Goal: Transaction & Acquisition: Purchase product/service

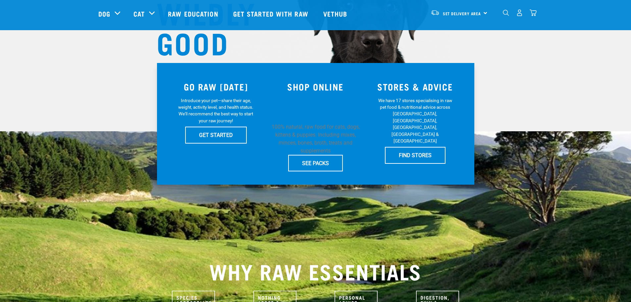
scroll to position [99, 0]
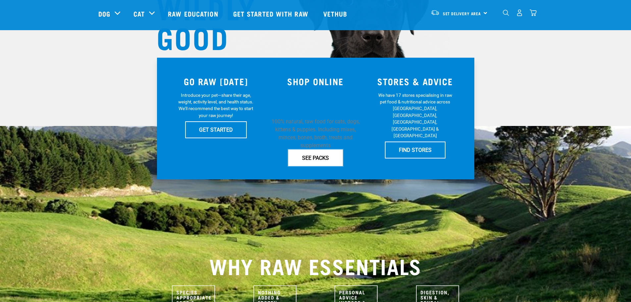
click at [321, 151] on link "SEE PACKS" at bounding box center [315, 157] width 55 height 17
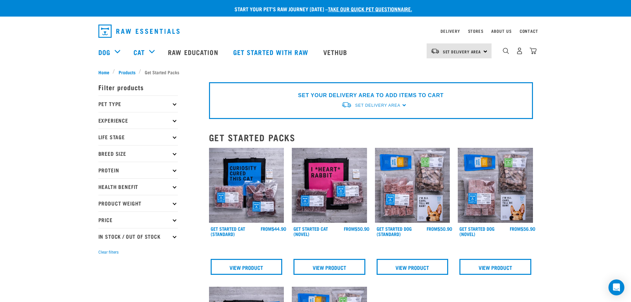
click at [427, 188] on img at bounding box center [412, 185] width 75 height 75
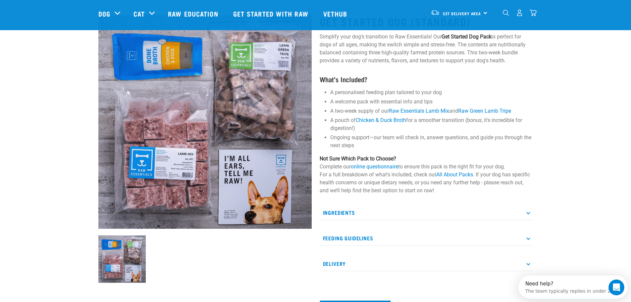
click at [390, 211] on p "Ingredients" at bounding box center [426, 212] width 213 height 15
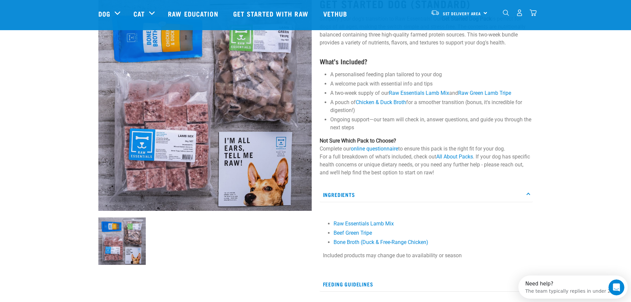
scroll to position [66, 0]
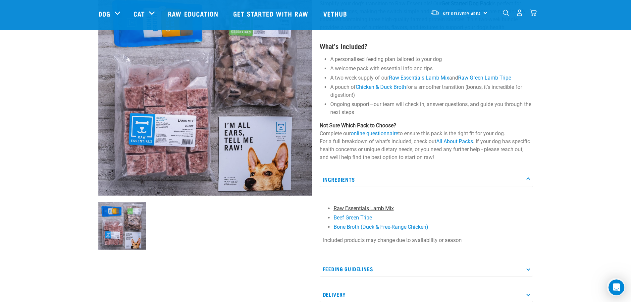
click at [380, 207] on link "Raw Essentials Lamb Mix" at bounding box center [364, 208] width 60 height 6
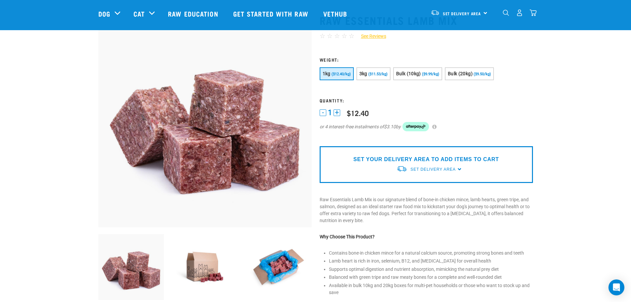
scroll to position [33, 0]
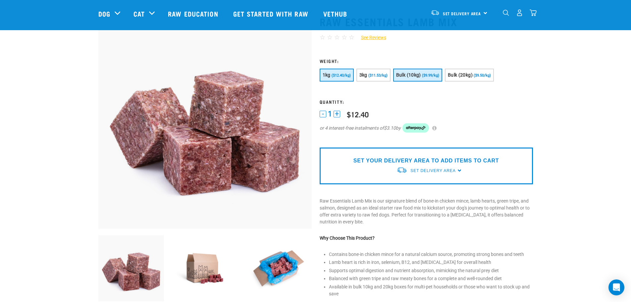
click at [414, 75] on span "Bulk (10kg)" at bounding box center [408, 74] width 25 height 5
click at [466, 77] on span "Bulk (20kg)" at bounding box center [460, 74] width 25 height 5
click at [429, 72] on button "Bulk (10kg) ($9.99/kg)" at bounding box center [417, 75] width 49 height 13
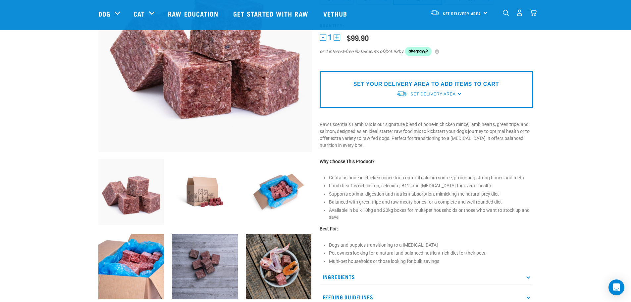
scroll to position [0, 0]
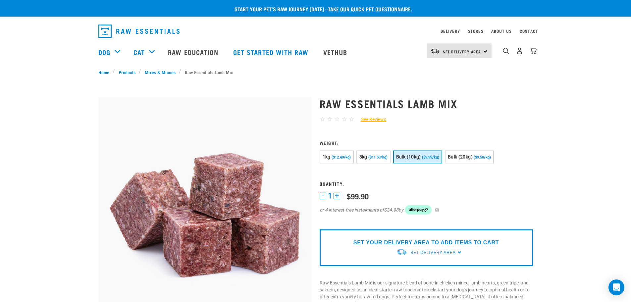
click at [440, 248] on div "Set Delivery Area" at bounding box center [433, 253] width 45 height 12
click at [434, 265] on link "[GEOGRAPHIC_DATA]" at bounding box center [430, 267] width 66 height 11
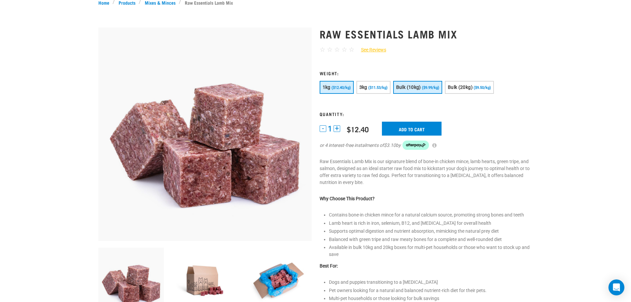
click at [419, 84] on button "Bulk (10kg) ($9.99/kg)" at bounding box center [417, 87] width 49 height 13
click at [415, 128] on input "Add to cart" at bounding box center [412, 129] width 60 height 14
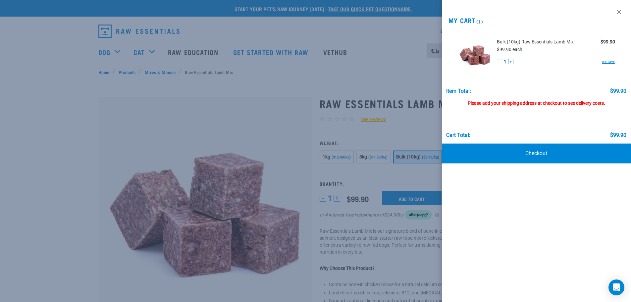
click at [523, 103] on div "Please add your shipping address at checkout to see delivery costs." at bounding box center [536, 100] width 180 height 12
click at [352, 85] on div at bounding box center [315, 151] width 631 height 302
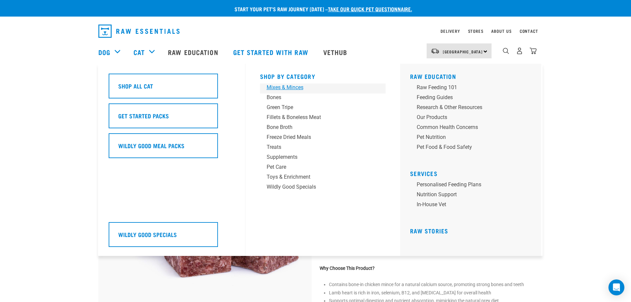
click at [297, 87] on div "Mixes & Minces" at bounding box center [318, 88] width 103 height 8
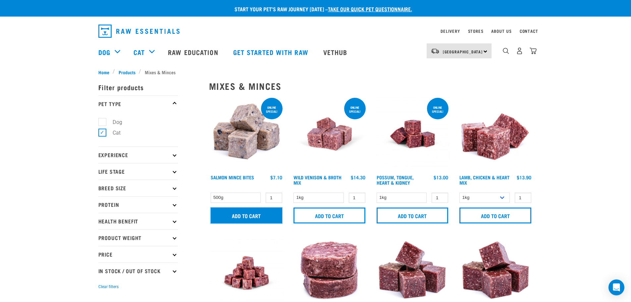
click at [258, 212] on input "Add to cart" at bounding box center [247, 215] width 72 height 16
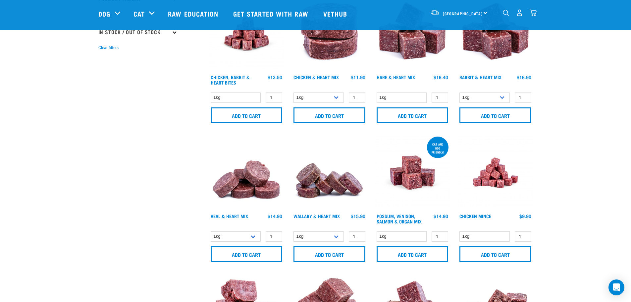
scroll to position [199, 0]
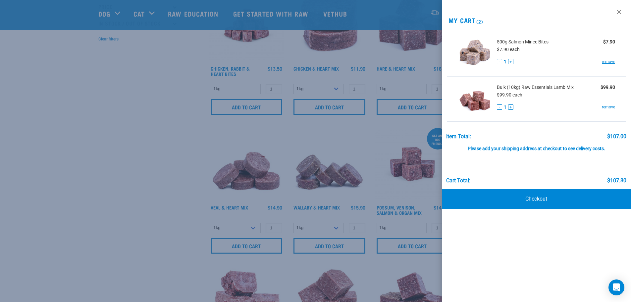
click at [182, 156] on div at bounding box center [315, 151] width 631 height 302
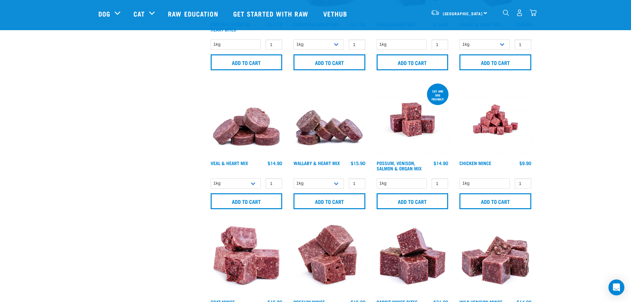
scroll to position [265, 0]
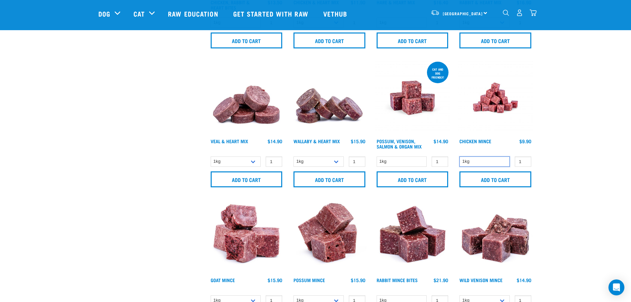
click at [500, 162] on select "1kg" at bounding box center [485, 161] width 50 height 10
click at [460, 156] on select "1kg" at bounding box center [485, 161] width 50 height 10
click at [525, 160] on input "2" at bounding box center [523, 161] width 17 height 10
type input "3"
click at [525, 160] on input "3" at bounding box center [523, 161] width 17 height 10
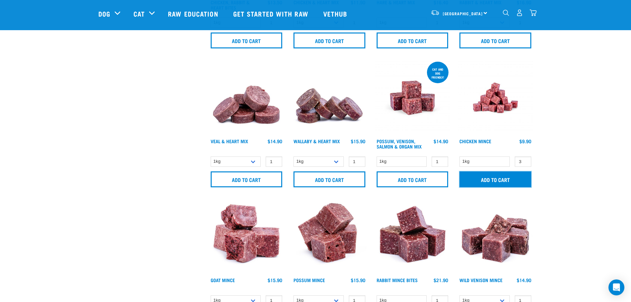
click at [515, 175] on input "Add to cart" at bounding box center [496, 179] width 72 height 16
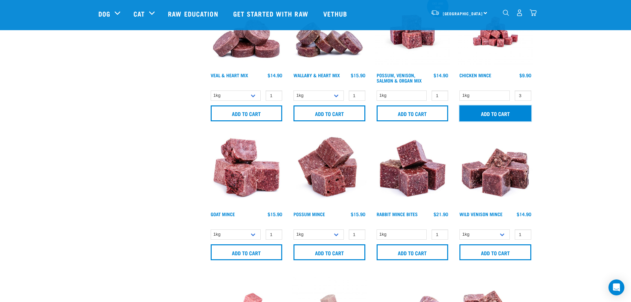
scroll to position [331, 0]
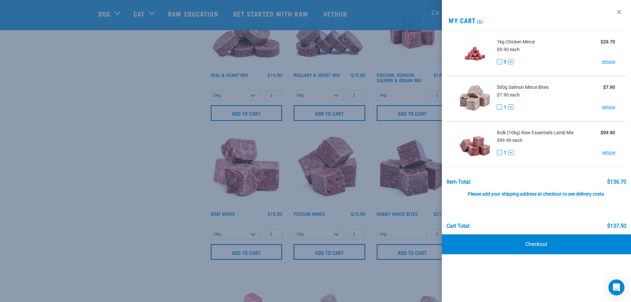
click at [180, 148] on div at bounding box center [315, 151] width 631 height 302
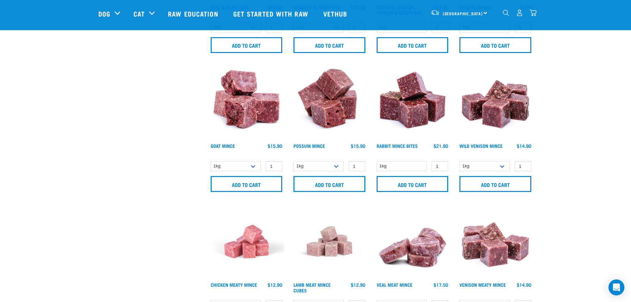
scroll to position [464, 0]
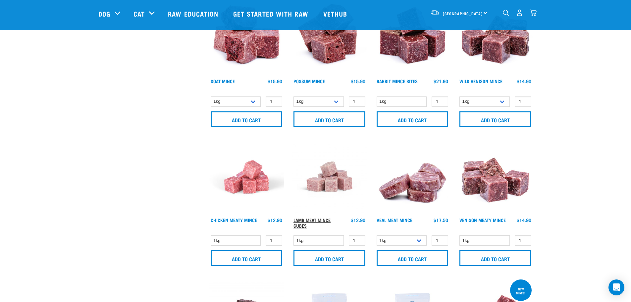
click at [319, 219] on link "Lamb Meat Mince Cubes" at bounding box center [312, 223] width 37 height 8
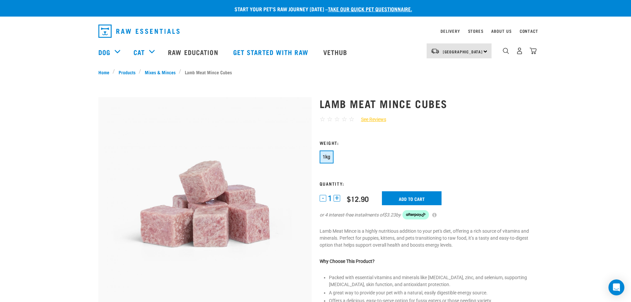
click at [425, 191] on form "1" at bounding box center [426, 183] width 213 height 87
click at [415, 199] on input "Add to cart" at bounding box center [412, 198] width 60 height 14
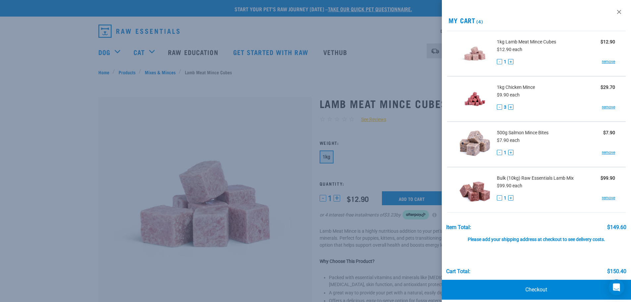
click at [363, 69] on div at bounding box center [315, 151] width 631 height 302
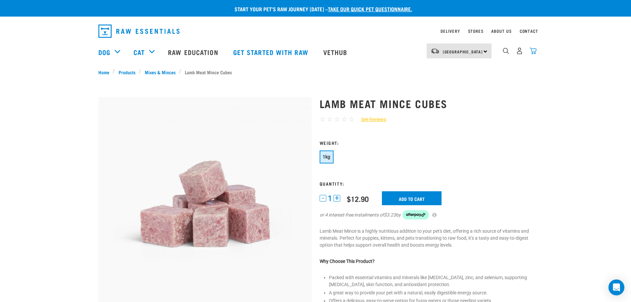
click at [533, 51] on img "dropdown navigation" at bounding box center [533, 50] width 7 height 7
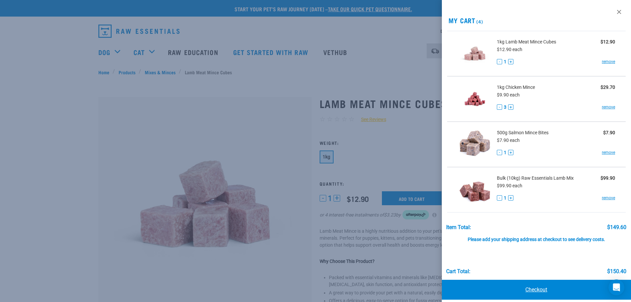
click at [544, 290] on link "Checkout" at bounding box center [537, 290] width 190 height 20
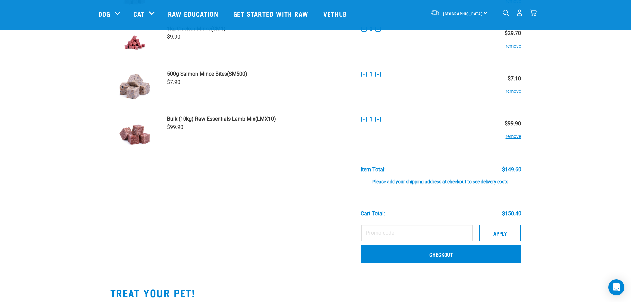
scroll to position [133, 0]
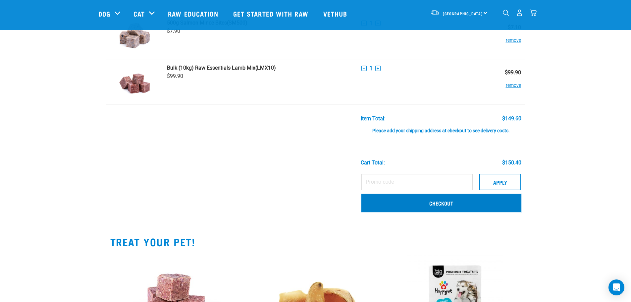
click at [449, 201] on link "Checkout" at bounding box center [442, 202] width 160 height 17
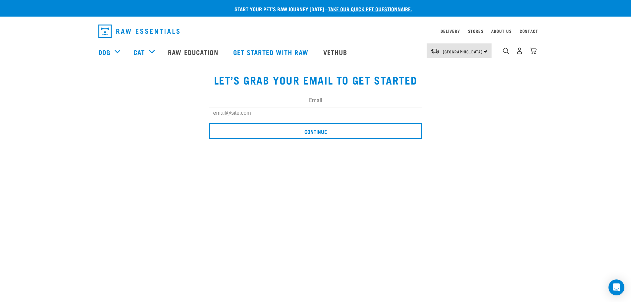
click at [257, 115] on input "Email" at bounding box center [315, 113] width 213 height 12
type input "annagoodhew@hotmail.com"
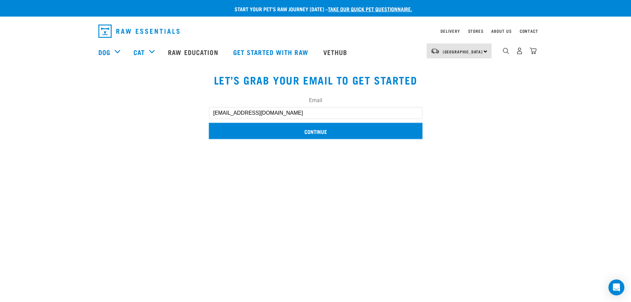
click at [314, 133] on input "Continue" at bounding box center [315, 131] width 213 height 16
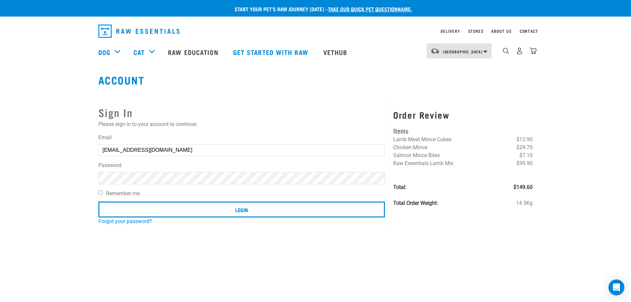
click at [102, 192] on input "Remember me" at bounding box center [100, 192] width 4 height 4
checkbox input "true"
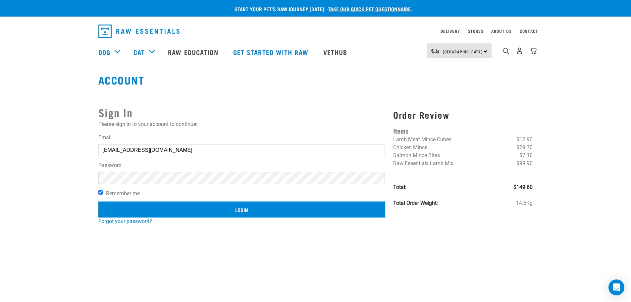
click at [166, 207] on input "Login" at bounding box center [241, 209] width 287 height 16
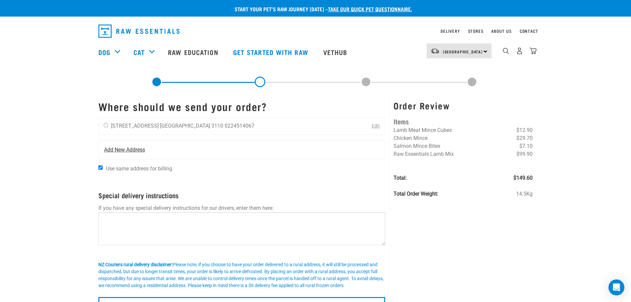
click at [117, 147] on span "Add New Address" at bounding box center [124, 150] width 41 height 8
click at [123, 149] on span "Add New Address" at bounding box center [124, 150] width 41 height 8
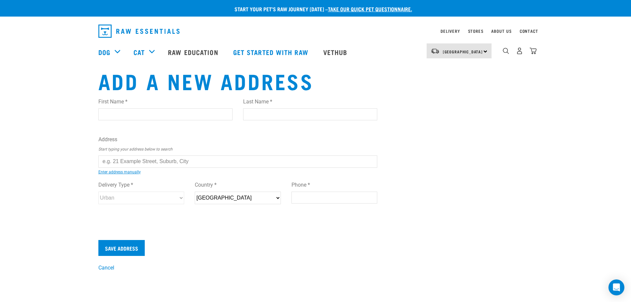
click at [119, 160] on input "text" at bounding box center [237, 161] width 279 height 12
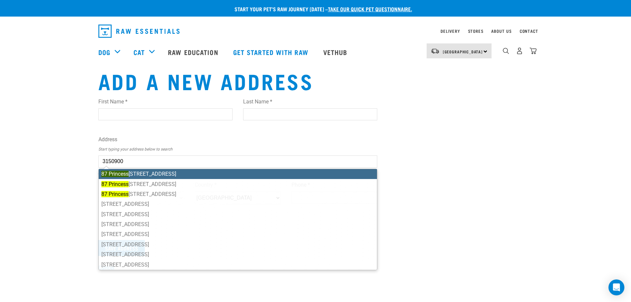
click at [166, 175] on ul "[STREET_ADDRESS][GEOGRAPHIC_DATA][STREET_ADDRESS][STREET_ADDRESS][STREET_ADDRES…" at bounding box center [237, 219] width 279 height 101
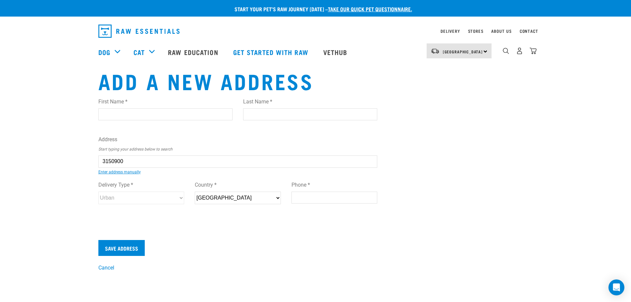
type input "[STREET_ADDRESS]"
type input "Bellevue"
type input "Bay of Plenty"
select select "BOP"
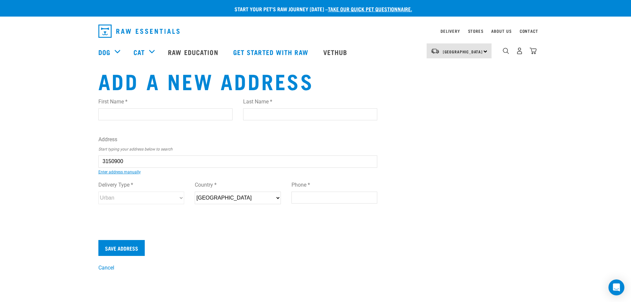
type input "3110"
select select "Urban"
type input "[STREET_ADDRESS]"
click at [302, 198] on input "Phone *" at bounding box center [335, 198] width 86 height 12
type input "0224514067"
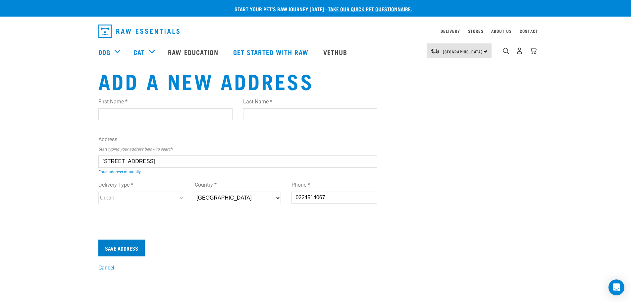
click at [129, 254] on input "Save Address" at bounding box center [121, 248] width 46 height 16
click at [110, 113] on input "First Name *" at bounding box center [165, 114] width 134 height 12
type input "Anna"
click at [279, 106] on div "Last Name *" at bounding box center [310, 106] width 134 height 28
click at [278, 112] on input "Last Name *" at bounding box center [310, 114] width 134 height 12
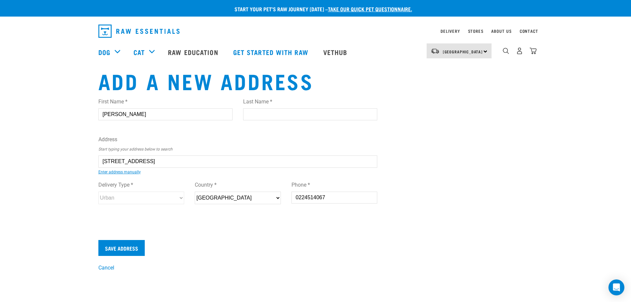
type input "Goodhew"
click at [127, 244] on input "Save Address" at bounding box center [121, 248] width 46 height 16
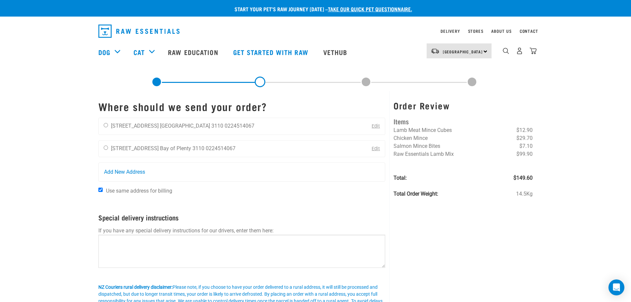
click at [373, 128] on link "Edit" at bounding box center [376, 126] width 8 height 6
click at [377, 126] on link "Edit" at bounding box center [376, 126] width 8 height 6
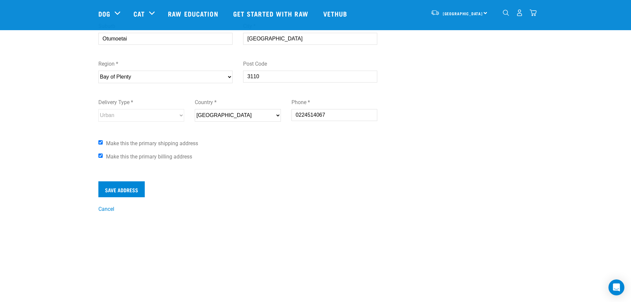
scroll to position [166, 0]
click at [101, 141] on input "Make this the primary shipping address" at bounding box center [100, 143] width 4 height 4
checkbox input "false"
click at [100, 155] on input "Make this the primary billing address" at bounding box center [100, 156] width 4 height 4
checkbox input "false"
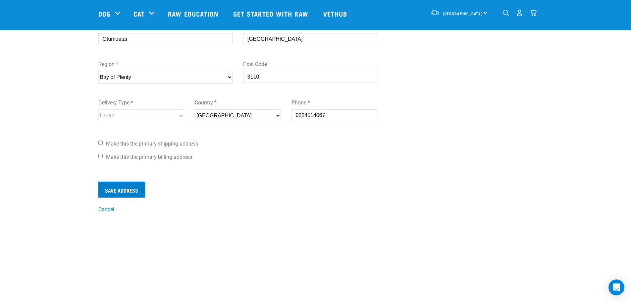
click at [127, 188] on input "Save Address" at bounding box center [121, 190] width 46 height 16
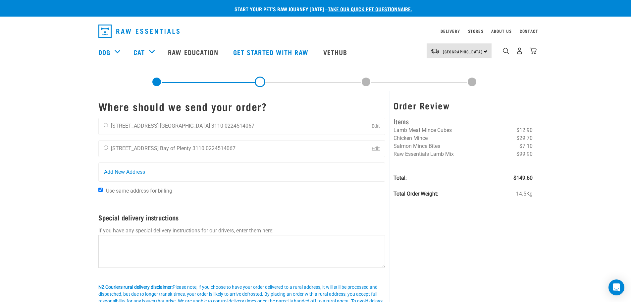
click at [376, 125] on link "Edit" at bounding box center [376, 126] width 8 height 6
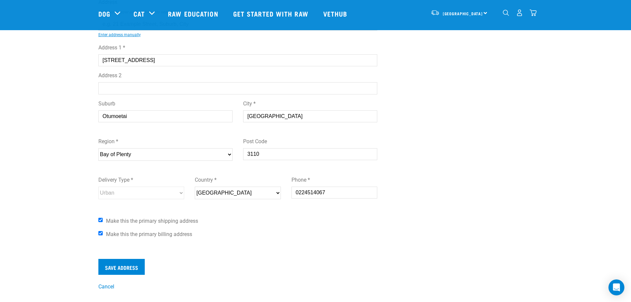
scroll to position [99, 0]
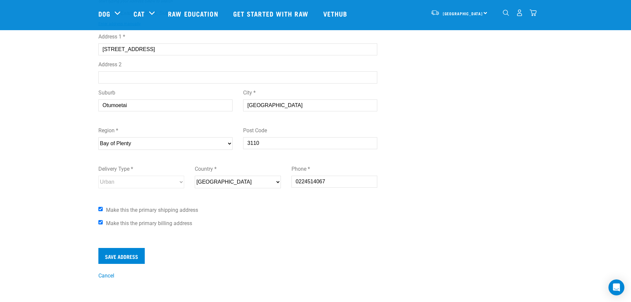
drag, startPoint x: 165, startPoint y: 48, endPoint x: 100, endPoint y: 44, distance: 65.4
click at [100, 44] on input "119B Chapel Street" at bounding box center [237, 49] width 279 height 12
drag, startPoint x: 135, startPoint y: 108, endPoint x: 82, endPoint y: 102, distance: 52.7
click at [82, 102] on div "Start your pet’s raw journey today – take our quick pet questionnaire. Delivery…" at bounding box center [315, 90] width 631 height 379
drag, startPoint x: 292, startPoint y: 107, endPoint x: 227, endPoint y: 101, distance: 64.9
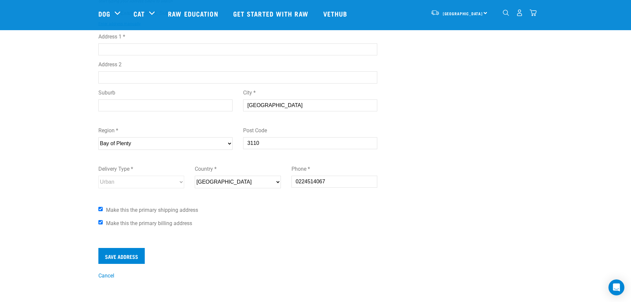
click at [227, 101] on div "Suburb City * Tauranga" at bounding box center [238, 103] width 290 height 38
drag, startPoint x: 270, startPoint y: 147, endPoint x: 232, endPoint y: 141, distance: 39.1
click at [232, 141] on div "Region * Please select your region... Auckland Wellington Canterbury Marlboroug…" at bounding box center [238, 140] width 290 height 38
drag, startPoint x: 137, startPoint y: 145, endPoint x: 92, endPoint y: 143, distance: 45.4
click at [92, 143] on div "Start your pet’s raw journey today – take our quick pet questionnaire. Delivery…" at bounding box center [315, 90] width 631 height 379
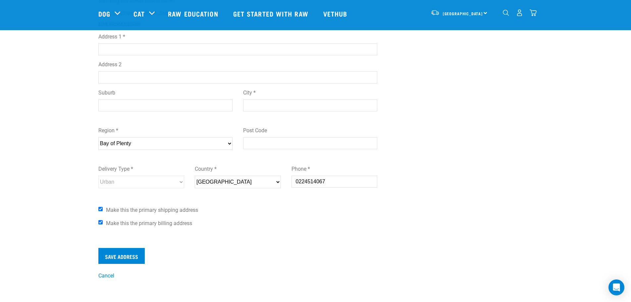
drag, startPoint x: 243, startPoint y: 187, endPoint x: 250, endPoint y: 188, distance: 7.1
click at [243, 187] on select "New Zealand" at bounding box center [238, 182] width 86 height 13
drag, startPoint x: 336, startPoint y: 186, endPoint x: 338, endPoint y: 183, distance: 3.4
click at [336, 185] on input "0224514067" at bounding box center [335, 182] width 86 height 12
drag, startPoint x: 338, startPoint y: 183, endPoint x: 244, endPoint y: 176, distance: 94.4
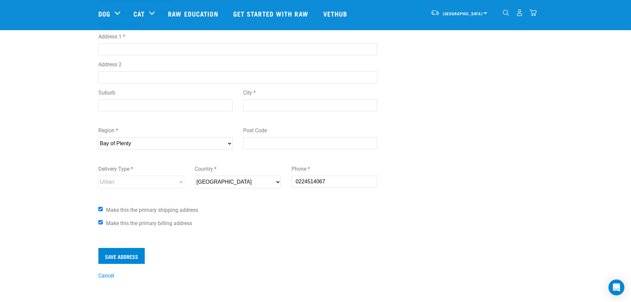
click at [244, 176] on div "Delivery Type * Urban Rural Country * New Zealand Phone * 0224514067" at bounding box center [238, 179] width 290 height 38
click at [99, 207] on input "Make this the primary shipping address" at bounding box center [100, 209] width 4 height 4
checkbox input "false"
click at [100, 223] on input "Make this the primary billing address" at bounding box center [100, 222] width 4 height 4
checkbox input "false"
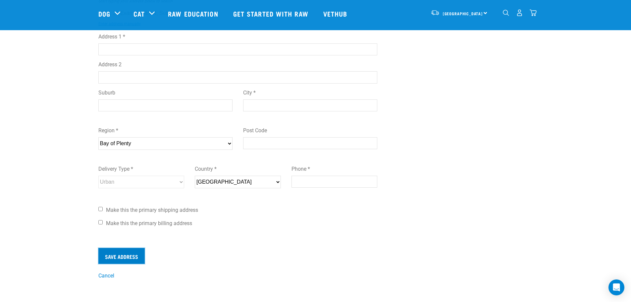
click at [124, 255] on input "Save Address" at bounding box center [121, 256] width 46 height 16
click at [261, 227] on div "First Name * Anna Last Name * Goodhew Address Start typing your address below t…" at bounding box center [237, 87] width 279 height 286
click at [312, 181] on input "Phone *" at bounding box center [335, 182] width 86 height 12
type input "0000"
click at [135, 258] on input "Save Address" at bounding box center [121, 256] width 46 height 16
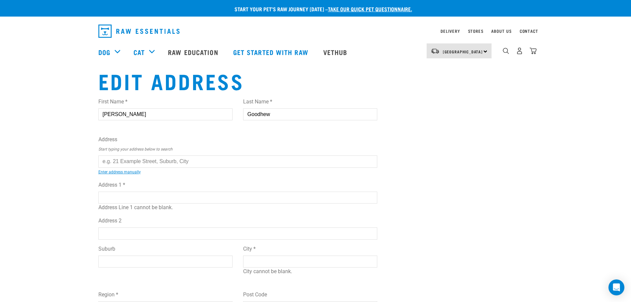
click at [18, 142] on div "Couldn’t save address." at bounding box center [0, 151] width 36 height 44
click at [13, 142] on button "delete" at bounding box center [9, 139] width 7 height 7
click at [124, 167] on input "text" at bounding box center [237, 161] width 279 height 12
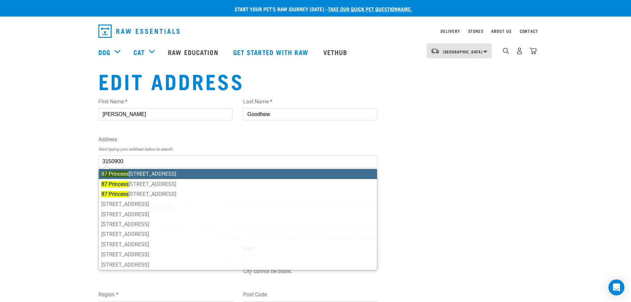
click at [164, 174] on ul "87 Princess Road, Bellevue, Tauranga 3110 87 Princess Street, Dannevirke 4930 8…" at bounding box center [237, 219] width 279 height 101
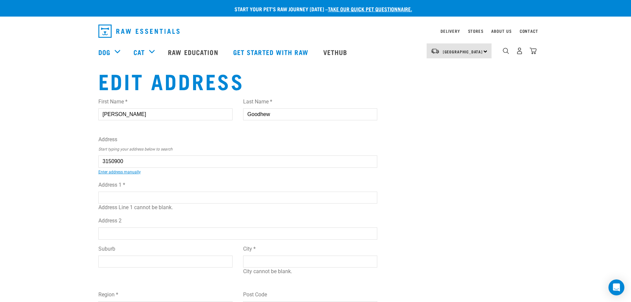
type input "87 Princess Road, Bellevue, Tauranga 3110"
type input "[STREET_ADDRESS]"
type input "Bellevue"
type input "Bay of Plenty"
select select "BOP"
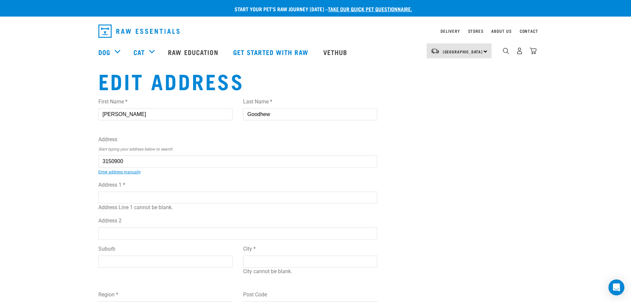
type input "3110"
select select "Urban"
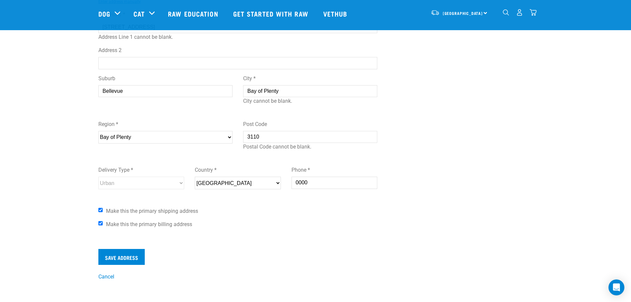
scroll to position [133, 0]
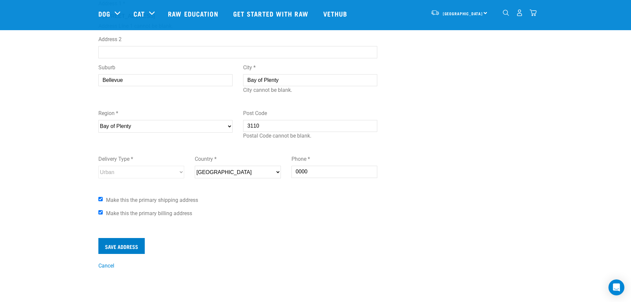
type input "87 Princess Road, Bellevue, Tauranga 3110"
click at [126, 246] on input "Save Address" at bounding box center [121, 246] width 46 height 16
drag, startPoint x: 288, startPoint y: 166, endPoint x: 281, endPoint y: 167, distance: 7.0
click at [281, 167] on div "Delivery Type * Urban Rural Country * New Zealand Phone * 0000" at bounding box center [238, 169] width 290 height 38
drag, startPoint x: 315, startPoint y: 170, endPoint x: 272, endPoint y: 165, distance: 42.7
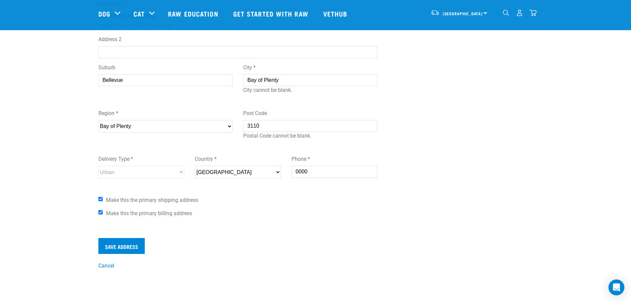
click at [272, 165] on div "Delivery Type * Urban Rural Country * New Zealand Phone * 0000" at bounding box center [238, 169] width 290 height 38
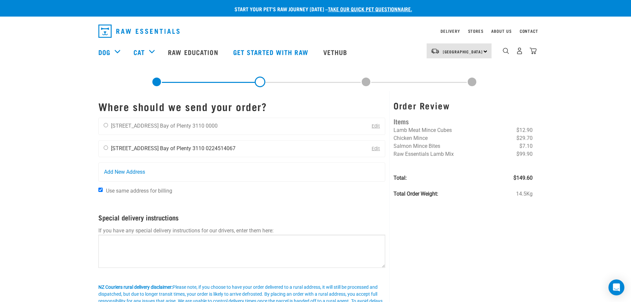
click at [106, 148] on input "radio" at bounding box center [106, 147] width 4 height 4
radio input "true"
click at [372, 147] on link "Edit" at bounding box center [376, 149] width 8 height 6
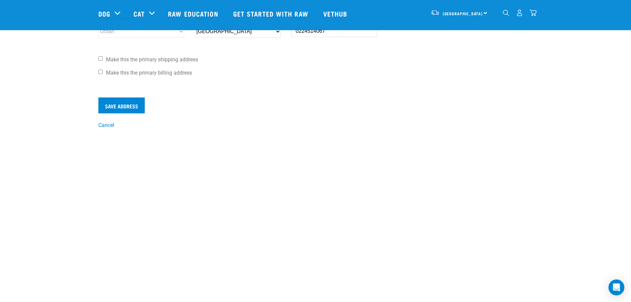
scroll to position [265, 0]
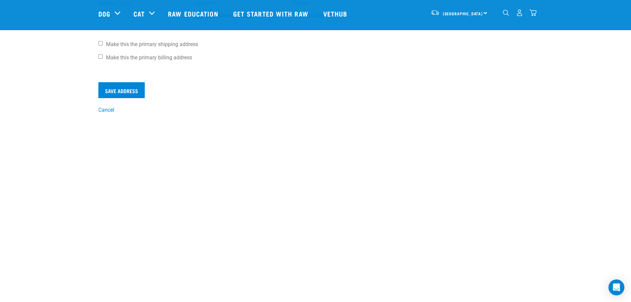
click at [101, 44] on input "Make this the primary shipping address" at bounding box center [100, 43] width 4 height 4
checkbox input "true"
click at [100, 59] on label "Make this the primary billing address" at bounding box center [237, 58] width 279 height 8
click at [100, 59] on input "Make this the primary billing address" at bounding box center [100, 56] width 4 height 4
checkbox input "true"
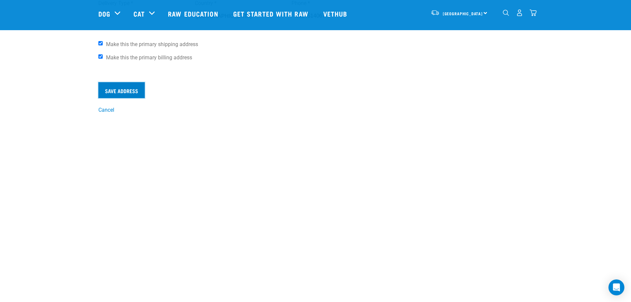
click at [123, 86] on input "Save Address" at bounding box center [121, 90] width 46 height 16
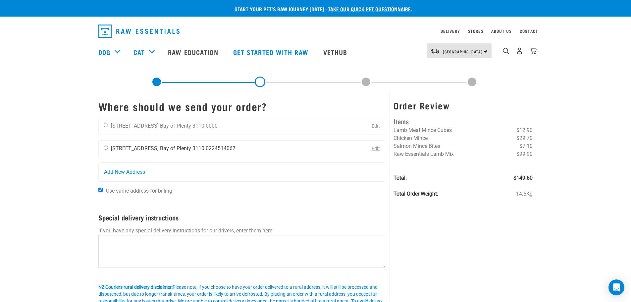
click at [106, 148] on input "radio" at bounding box center [106, 147] width 4 height 4
radio input "true"
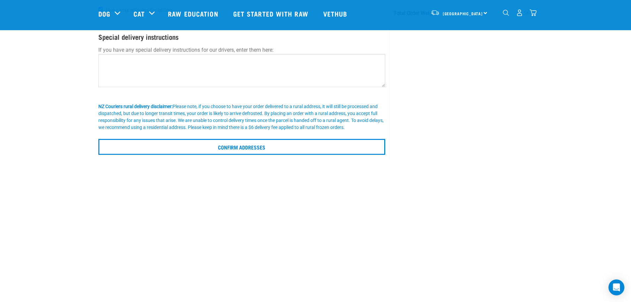
scroll to position [133, 0]
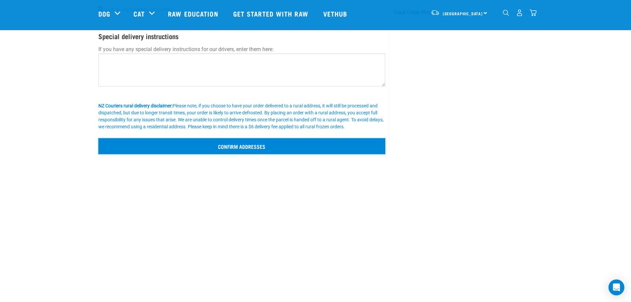
click at [247, 146] on input "Confirm addresses" at bounding box center [241, 146] width 287 height 16
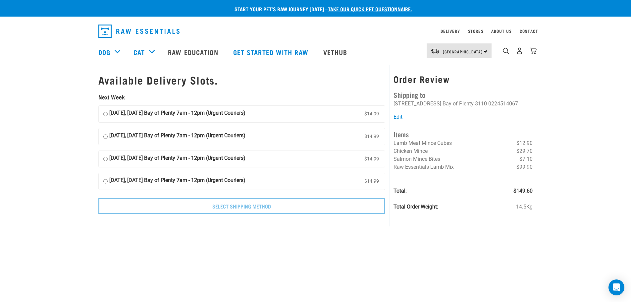
click at [115, 113] on strong "19 August, Tuesday Bay of Plenty 7am - 12pm (Urgent Couriers)" at bounding box center [177, 114] width 136 height 10
click at [108, 113] on input "19 August, Tuesday Bay of Plenty 7am - 12pm (Urgent Couriers) $14.99" at bounding box center [105, 114] width 4 height 10
radio input "true"
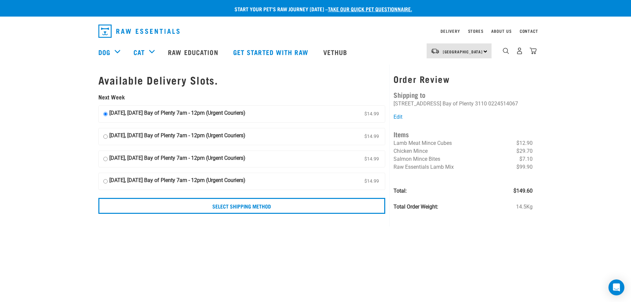
click at [77, 141] on div "Start your pet’s raw journey today – take our quick pet questionnaire. Delivery…" at bounding box center [315, 111] width 631 height 222
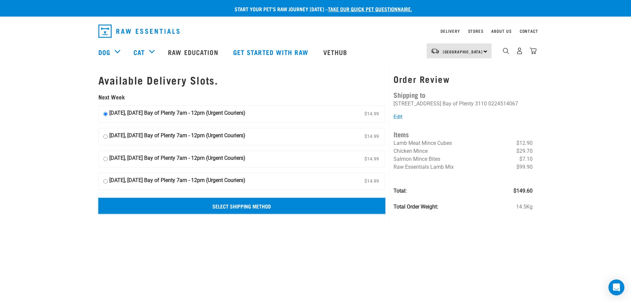
click at [241, 205] on input "Select Shipping Method" at bounding box center [241, 206] width 287 height 16
